Goal: Contribute content: Contribute content

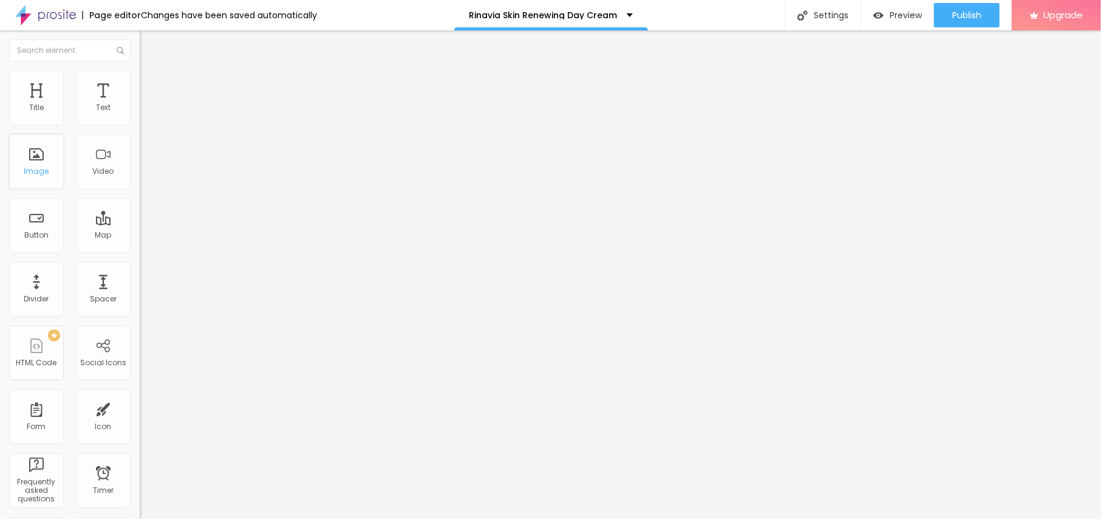
click at [32, 170] on div "Image" at bounding box center [36, 171] width 25 height 9
click at [140, 104] on span "Add image" at bounding box center [165, 99] width 50 height 10
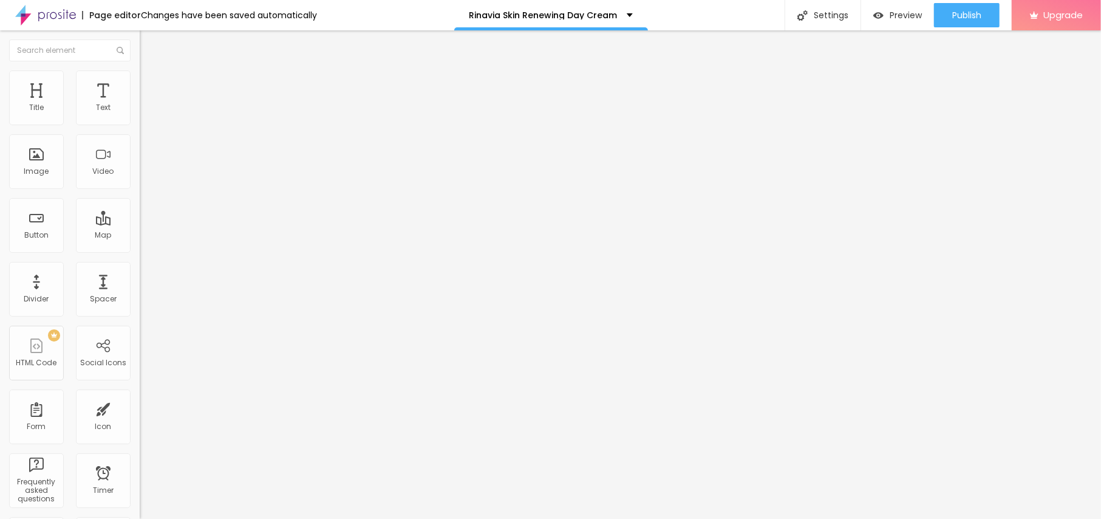
click at [151, 83] on span "Style" at bounding box center [160, 79] width 18 height 10
type input "95"
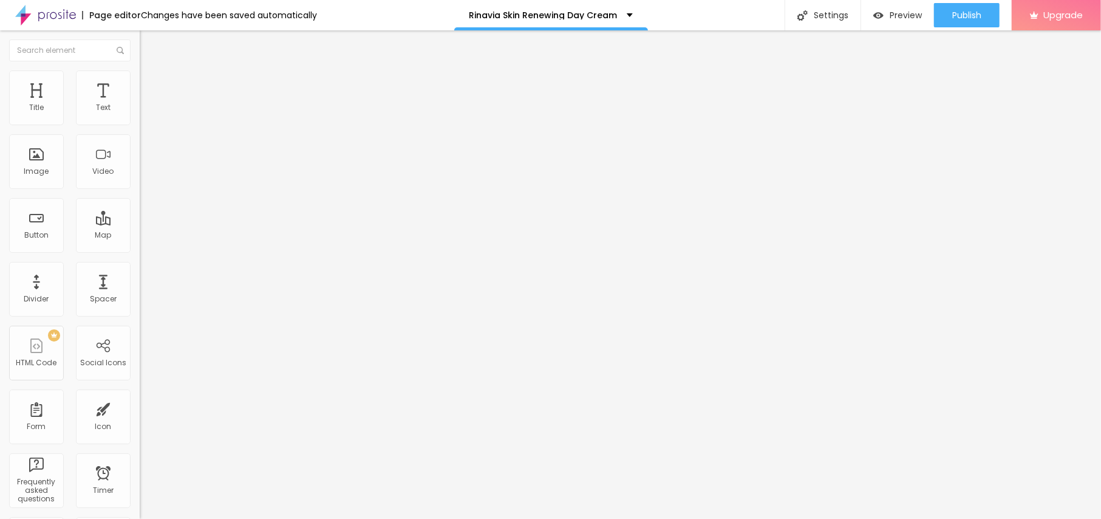
type input "95"
type input "90"
type input "85"
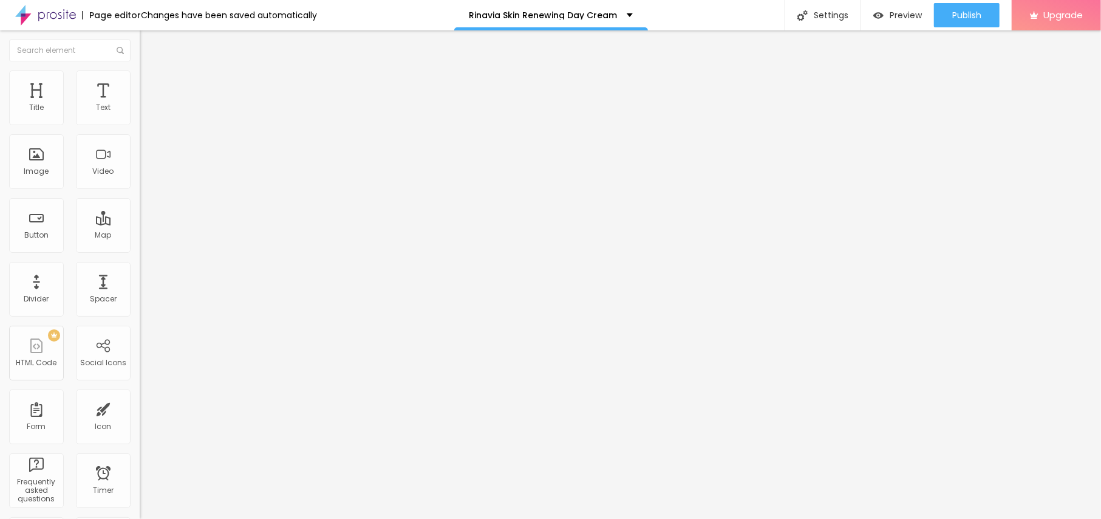
type input "80"
type input "75"
type input "70"
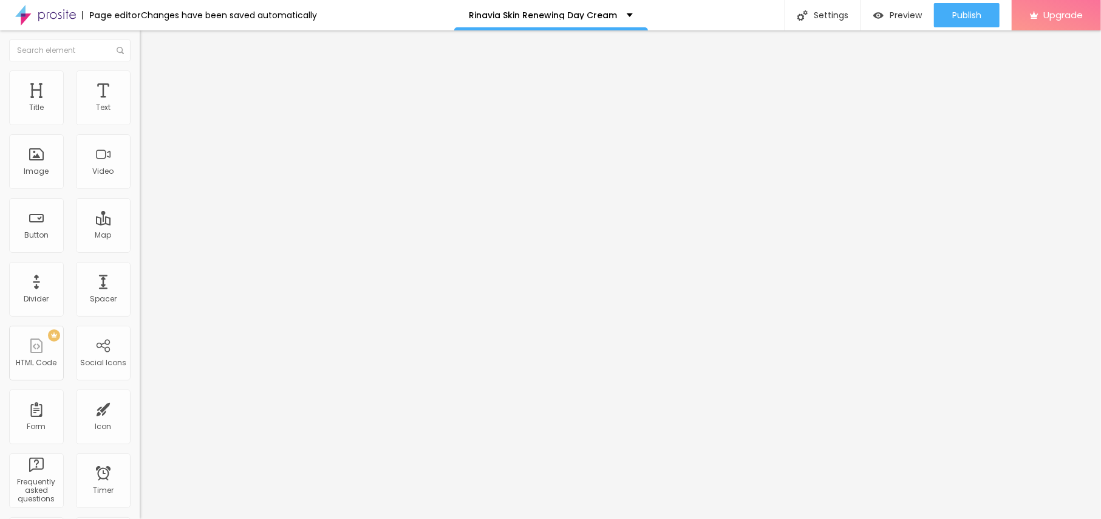
type input "70"
type input "65"
type input "60"
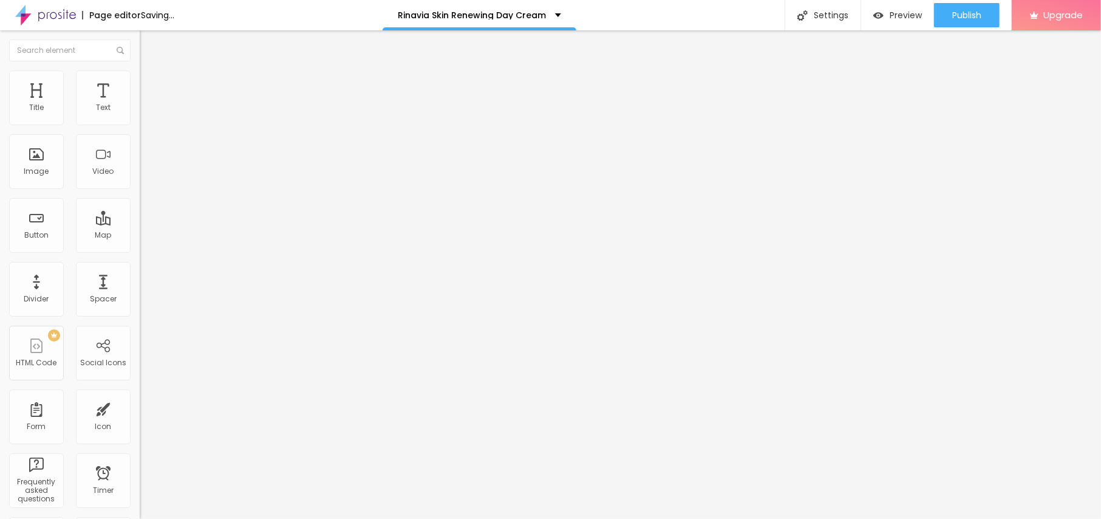
type input "55"
type input "50"
type input "45"
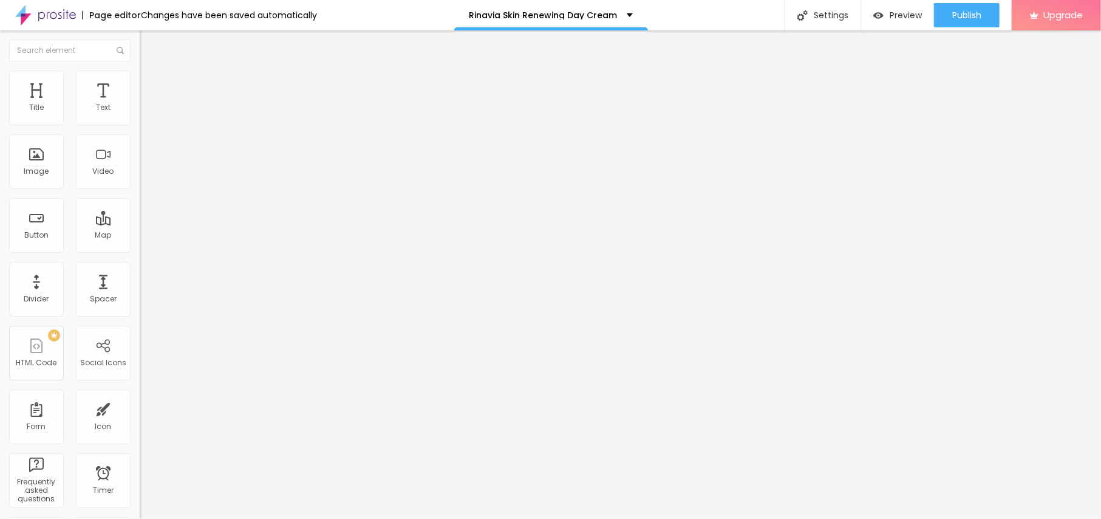
type input "45"
type input "40"
type input "35"
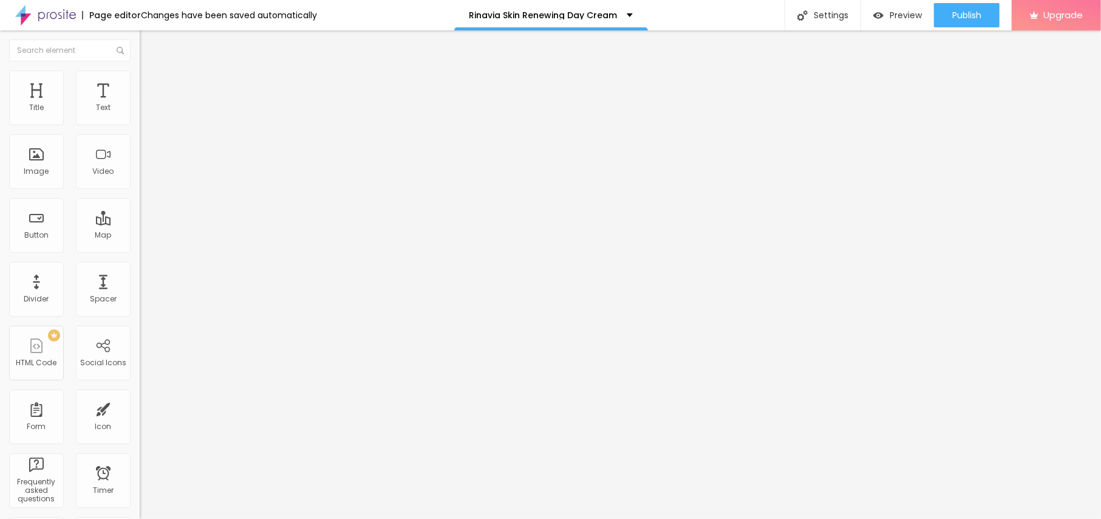
type input "40"
drag, startPoint x: 125, startPoint y: 130, endPoint x: 51, endPoint y: 135, distance: 73.7
type input "40"
click at [140, 125] on input "range" at bounding box center [179, 120] width 78 height 10
click at [151, 72] on span "Content" at bounding box center [166, 66] width 30 height 10
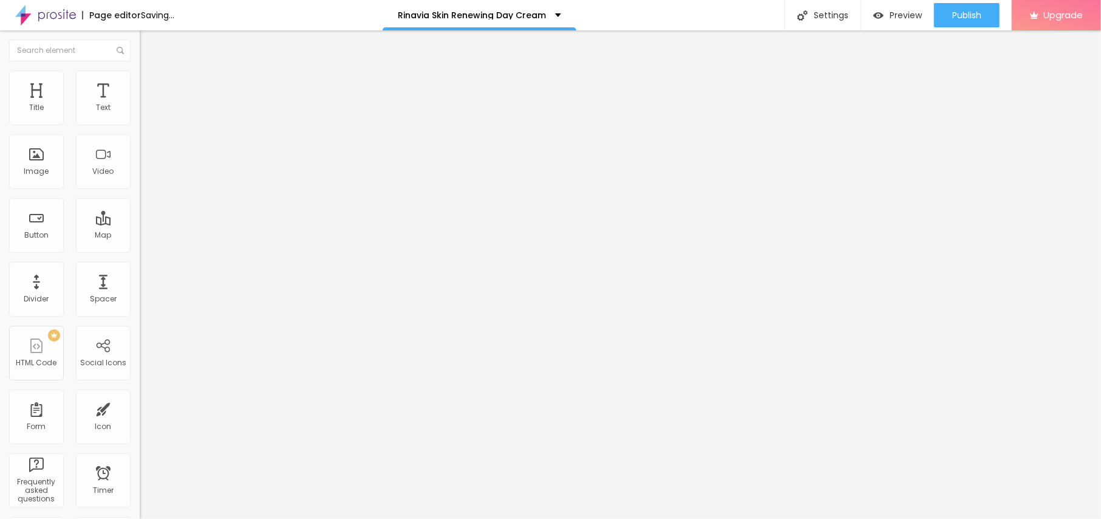
click at [140, 123] on input "text" at bounding box center [213, 117] width 146 height 12
paste input "Rinavia Skin Renewing Day Cream"
type input "Rinavia Skin Renewing Day Cream"
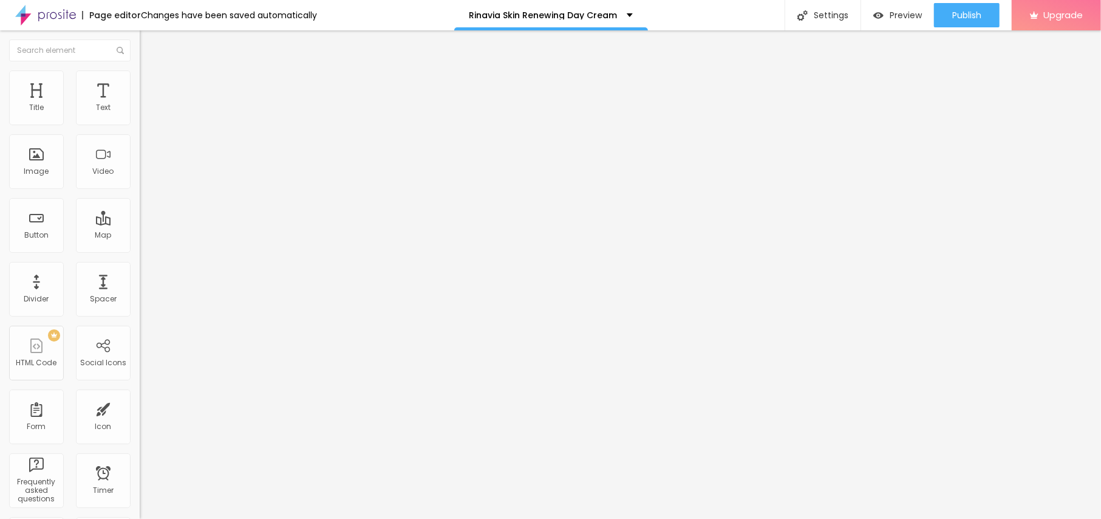
drag, startPoint x: 53, startPoint y: 321, endPoint x: 0, endPoint y: 318, distance: 53.6
click at [140, 278] on div "Change image Image description (Alt) Rinavia Skin Renewing Day Cream Align Aspe…" at bounding box center [210, 186] width 140 height 183
paste input "[URL][DOMAIN_NAME]"
type input "[URL][DOMAIN_NAME]"
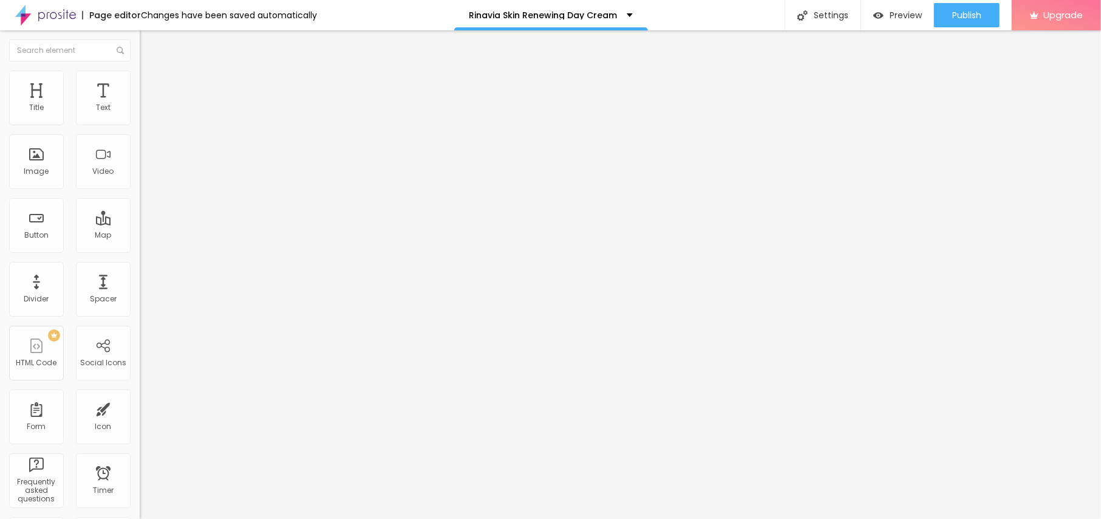
scroll to position [0, 0]
click at [86, 98] on div "Text" at bounding box center [103, 97] width 55 height 55
drag, startPoint x: 81, startPoint y: 139, endPoint x: 0, endPoint y: 124, distance: 82.1
click at [140, 124] on div "Text Click me Align Size Default Small Default Big Link URL https:// Open in ne…" at bounding box center [210, 183] width 140 height 177
paste input "😍👇SHOP NOW😍👇"
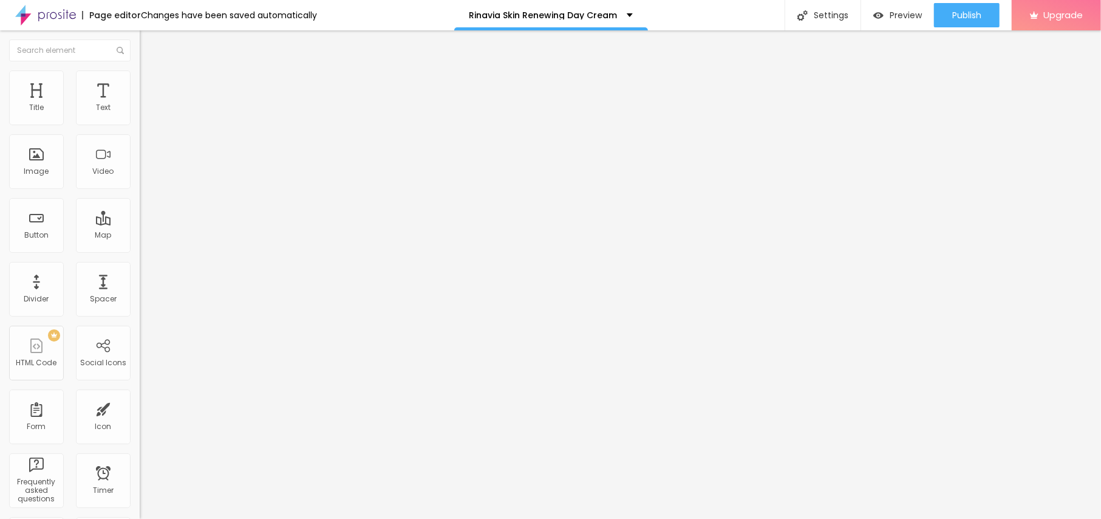
type input "😍👇SHOP NOW😍👇"
drag, startPoint x: 56, startPoint y: 250, endPoint x: 0, endPoint y: 250, distance: 55.9
click at [140, 250] on div "Text 😍👇SHOP NOW😍👇 Align Size Default Small Default Big Link URL https:// Open i…" at bounding box center [210, 183] width 140 height 177
paste input "[URL][DOMAIN_NAME]"
type input "[URL][DOMAIN_NAME]"
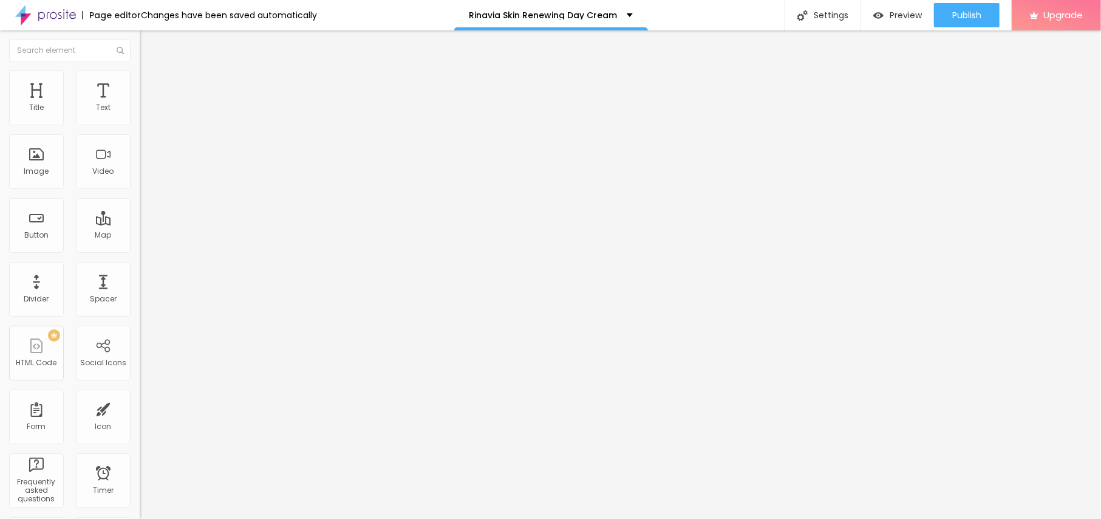
scroll to position [1, 0]
click at [140, 116] on button "button" at bounding box center [148, 109] width 17 height 13
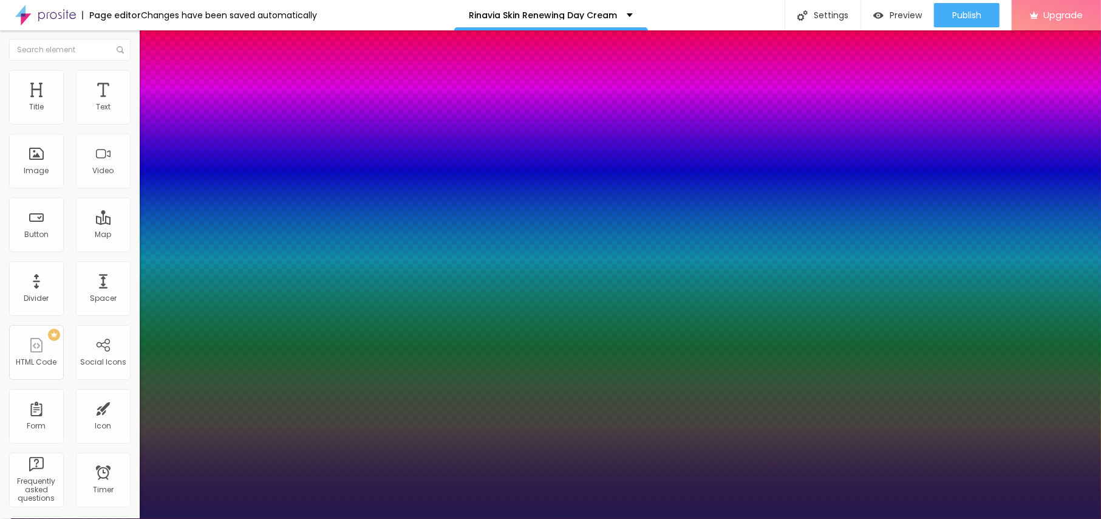
type input "1"
type input "17"
type input "1"
type input "20"
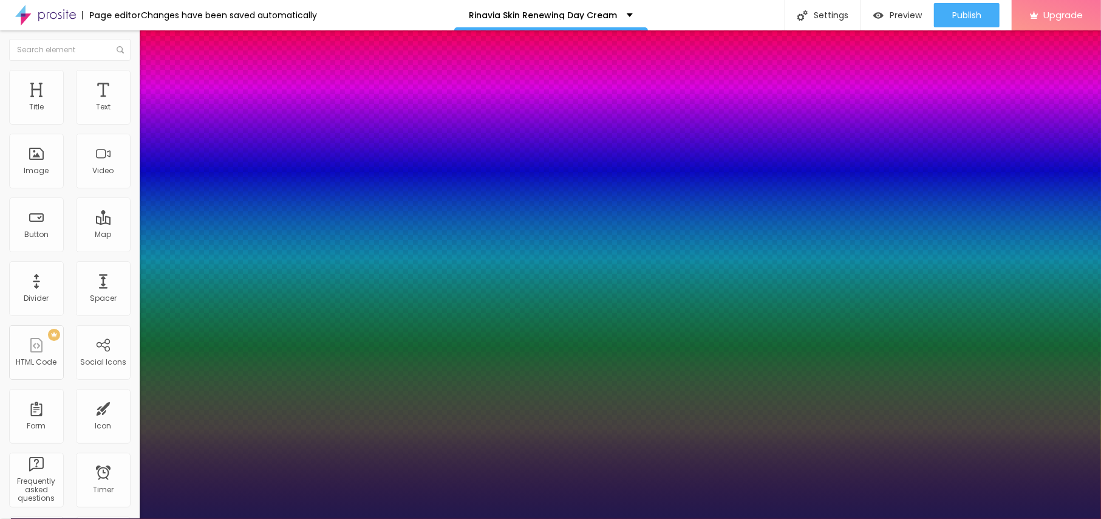
type input "20"
type input "1"
drag, startPoint x: 166, startPoint y: 204, endPoint x: 174, endPoint y: 205, distance: 8.0
type input "26"
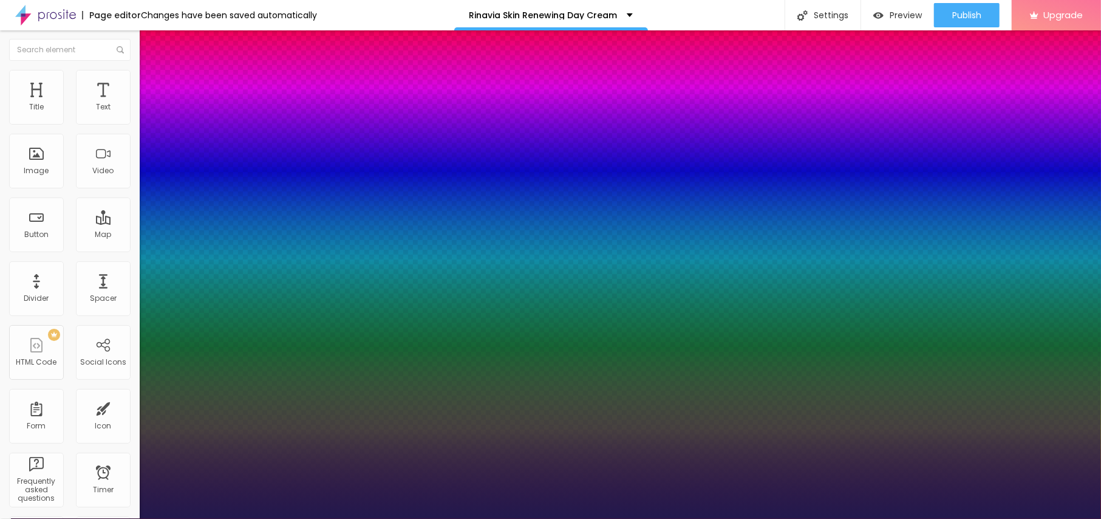
type input "26"
type input "1"
type input "27"
type input "1"
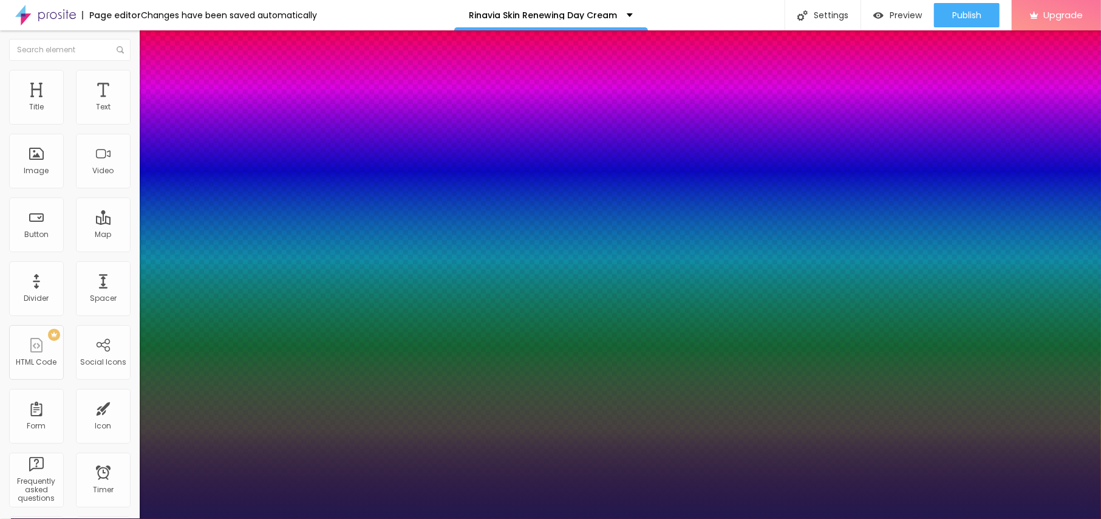
type input "26"
type input "1"
type input "25"
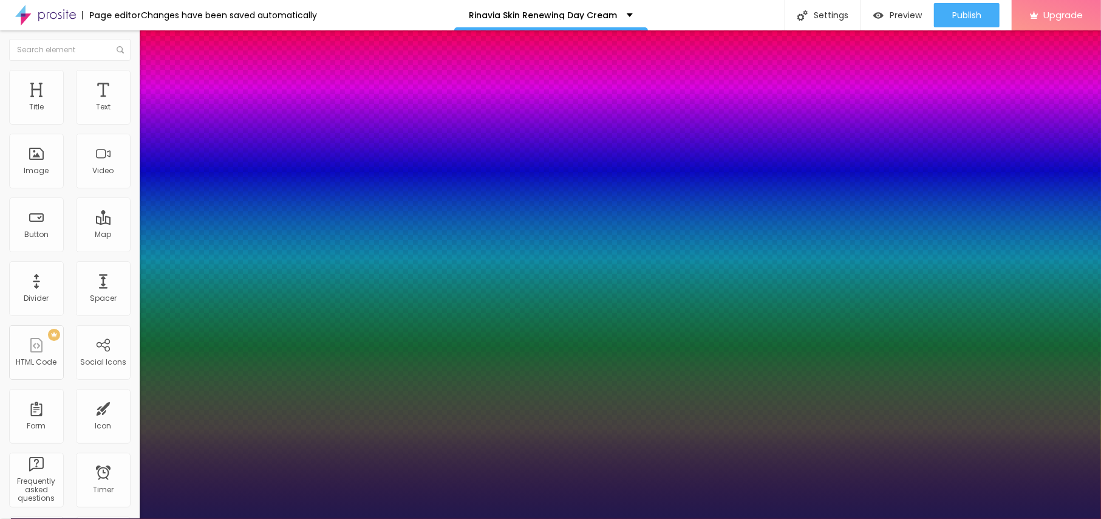
type input "1"
type input "24"
type input "1"
type input "23"
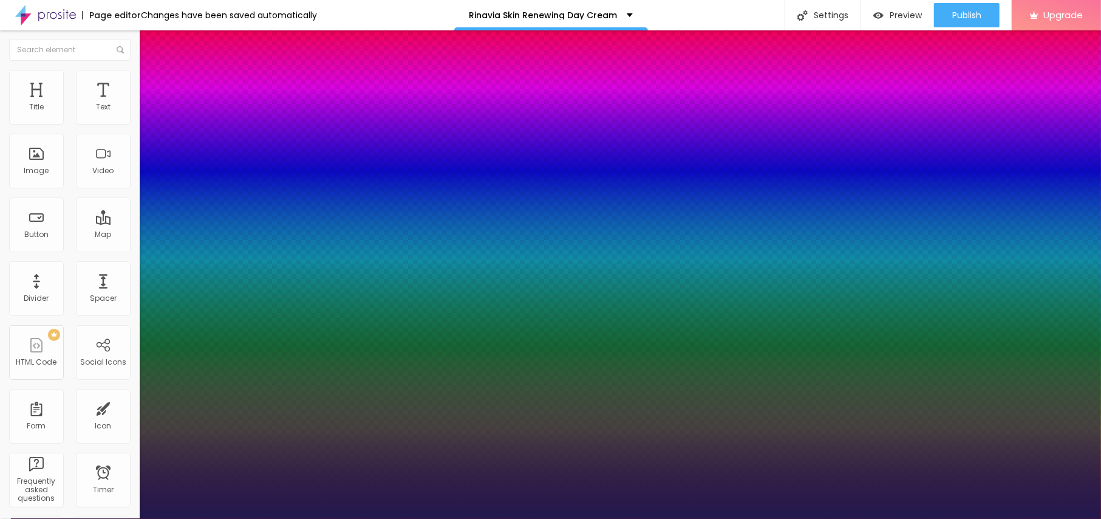
type input "23"
type input "1"
type input "22"
type input "1"
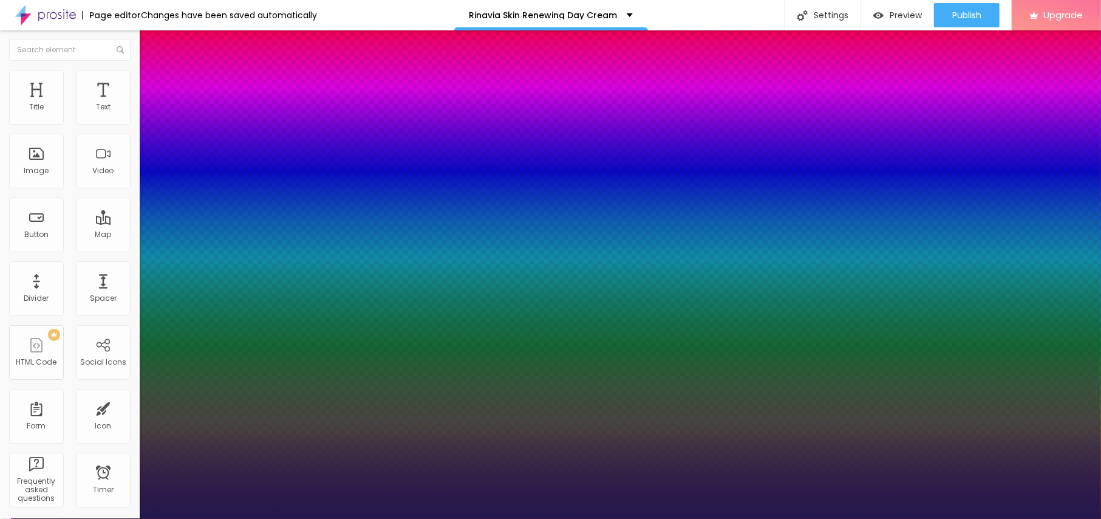
type input "21"
type input "1"
type input "20"
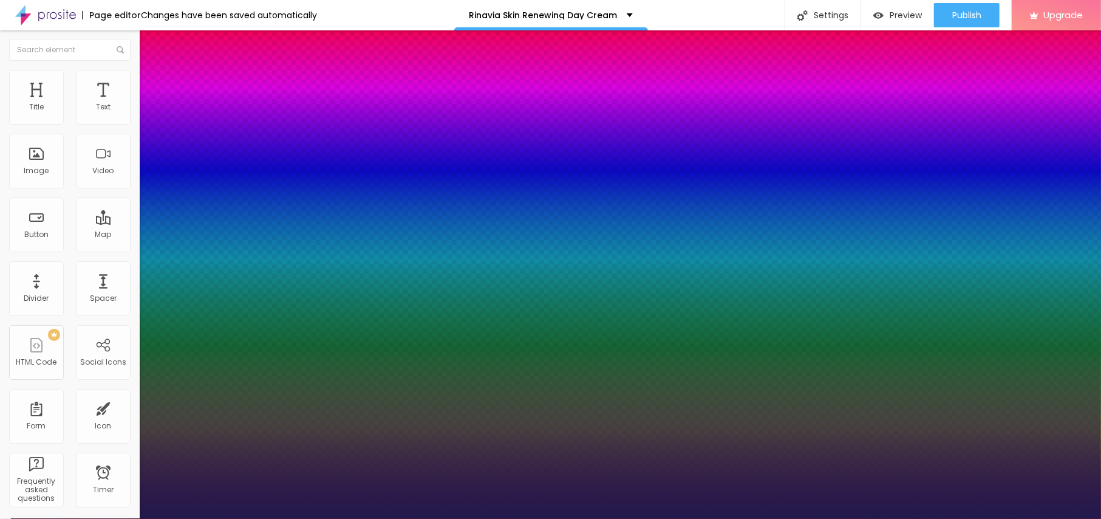
type input "1"
type input "21"
type input "1"
type input "21"
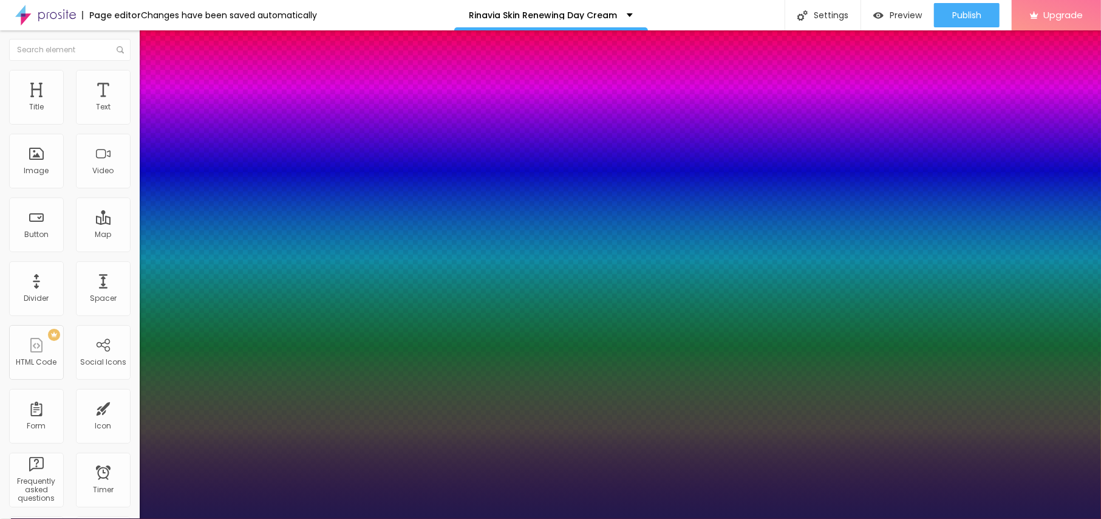
click at [465, 518] on div at bounding box center [550, 519] width 1101 height 0
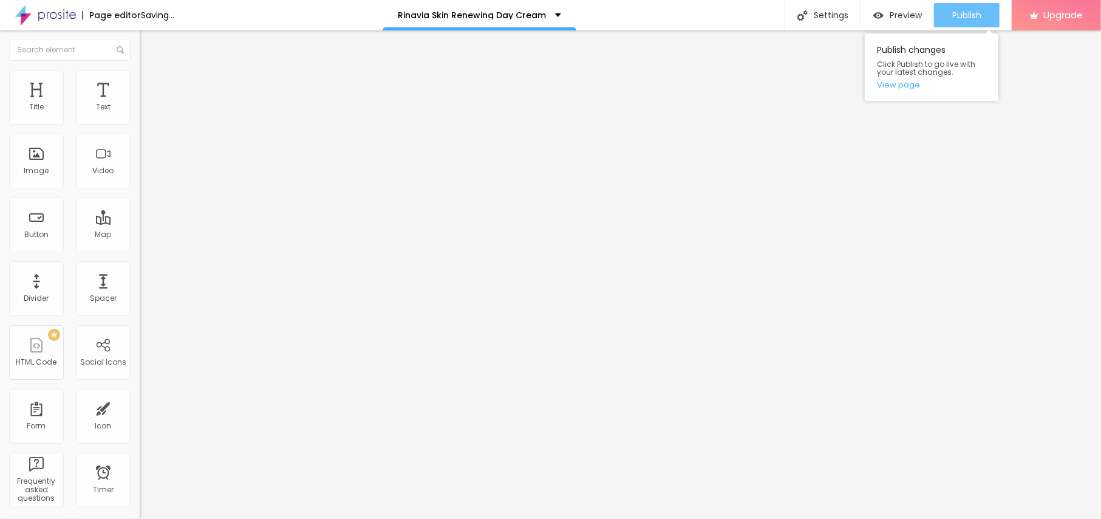
click at [958, 23] on div "Publish" at bounding box center [967, 15] width 29 height 24
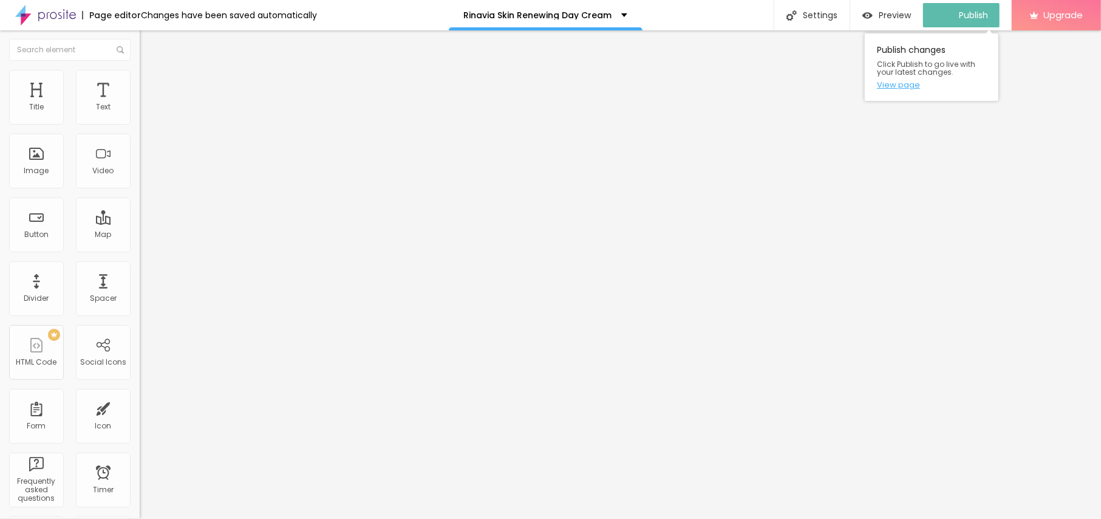
click at [910, 88] on link "View page" at bounding box center [931, 85] width 109 height 8
